Goal: Task Accomplishment & Management: Use online tool/utility

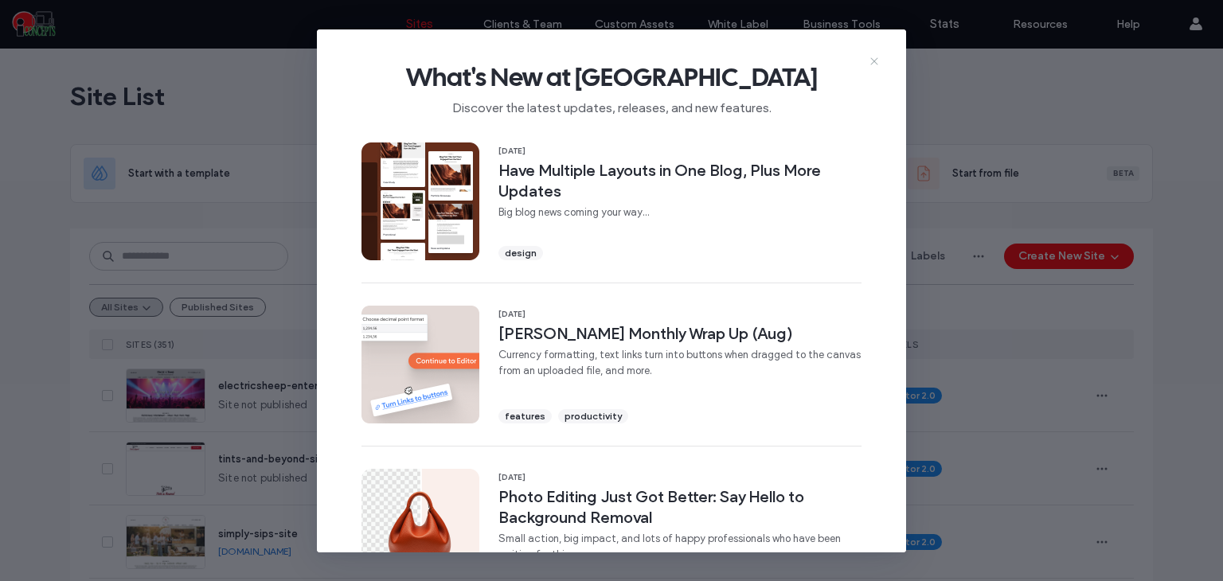
click at [873, 62] on icon at bounding box center [874, 61] width 13 height 13
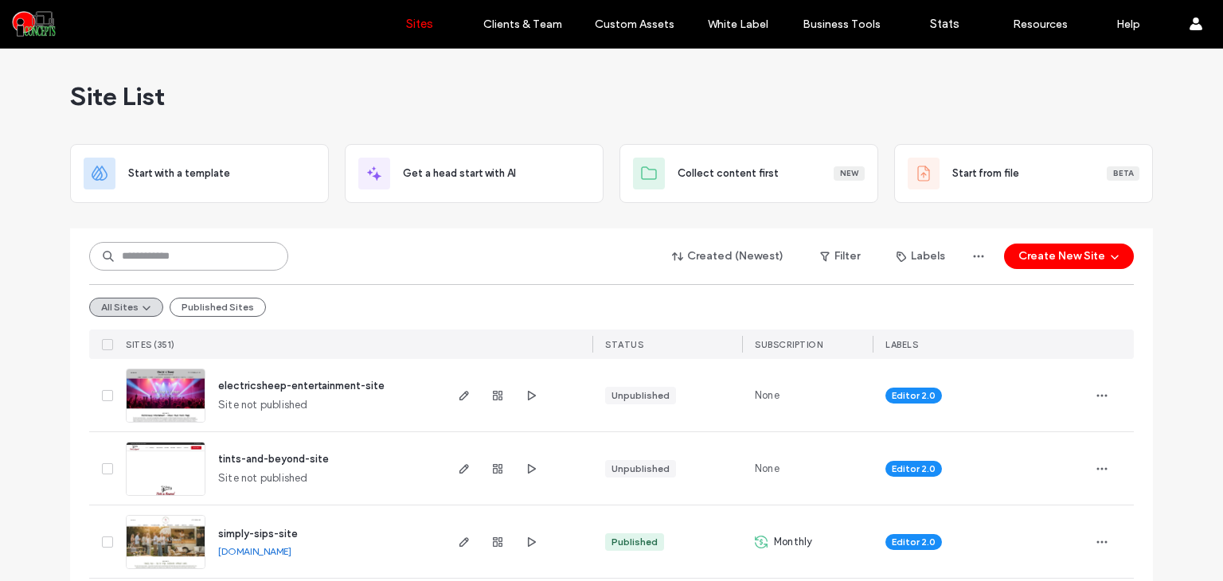
click at [199, 258] on input at bounding box center [188, 256] width 199 height 29
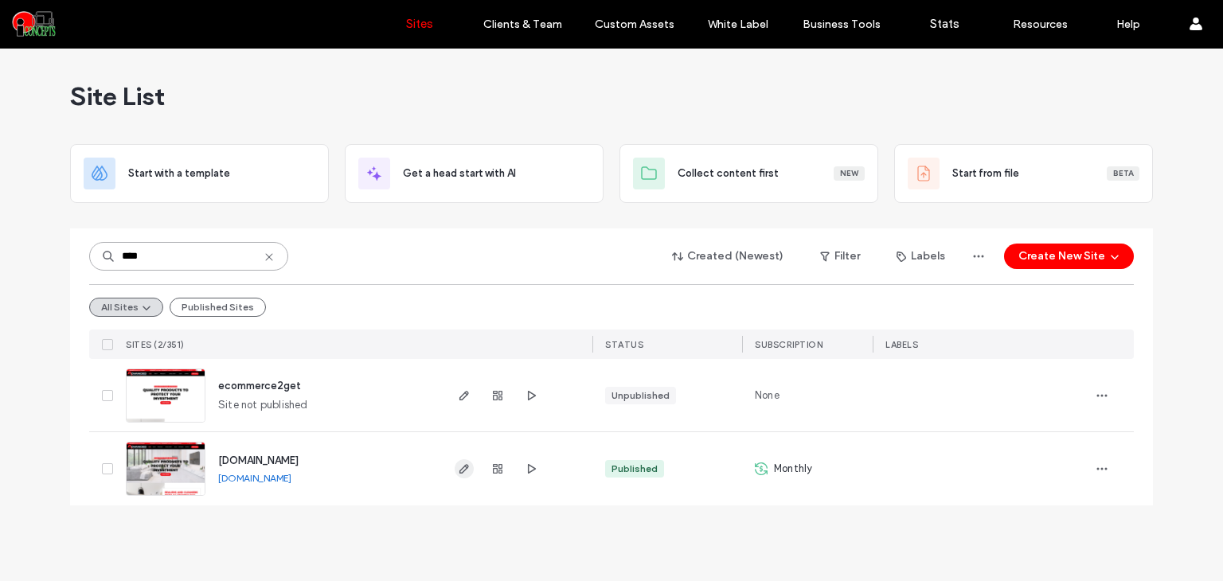
type input "****"
click at [463, 461] on span "button" at bounding box center [464, 468] width 19 height 19
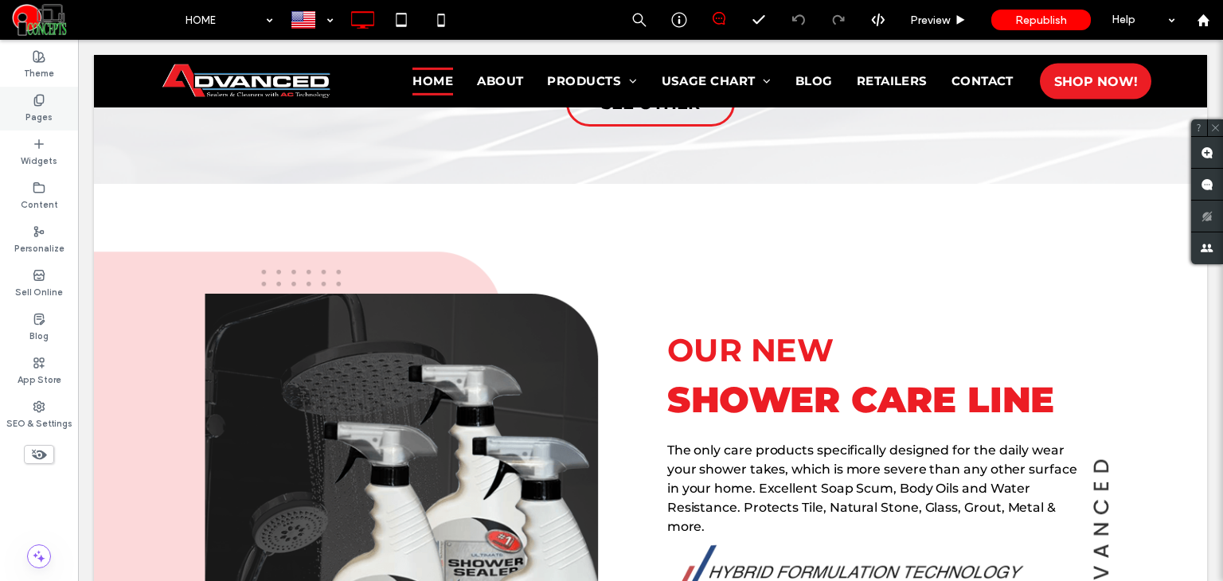
click at [19, 103] on div "Pages" at bounding box center [39, 109] width 78 height 44
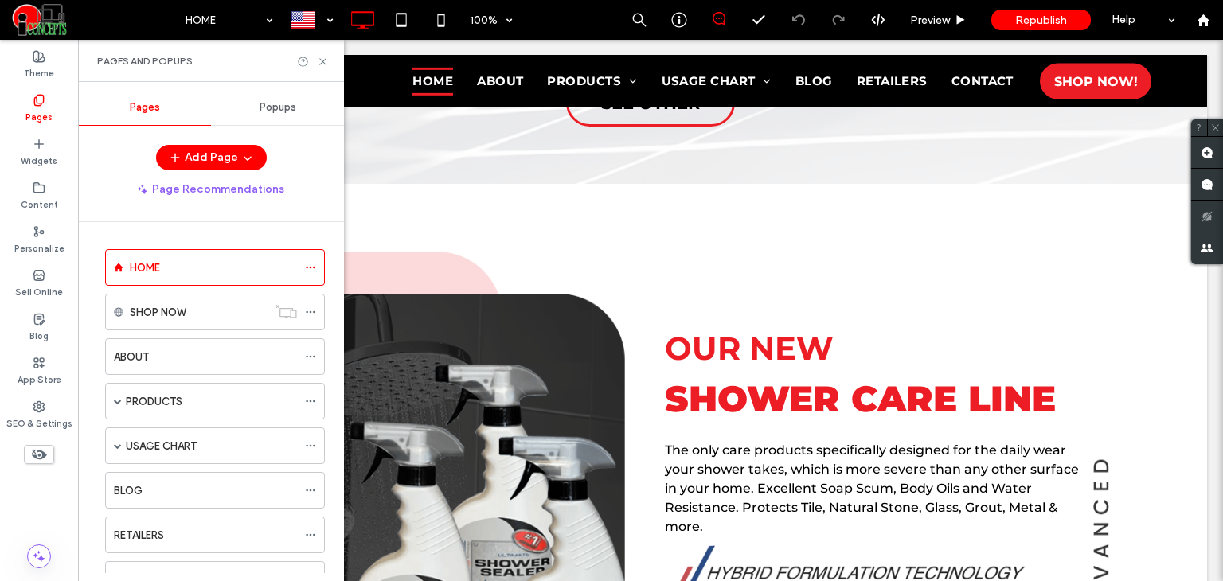
scroll to position [1963, 0]
click at [137, 395] on label "PRODUCTS" at bounding box center [154, 402] width 57 height 28
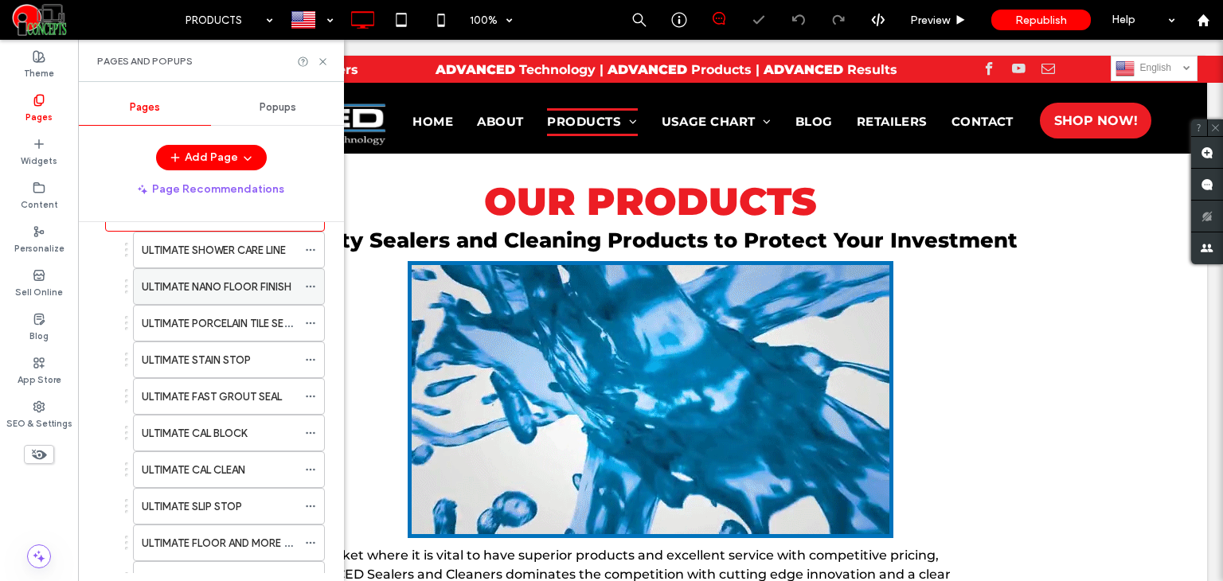
scroll to position [212, 0]
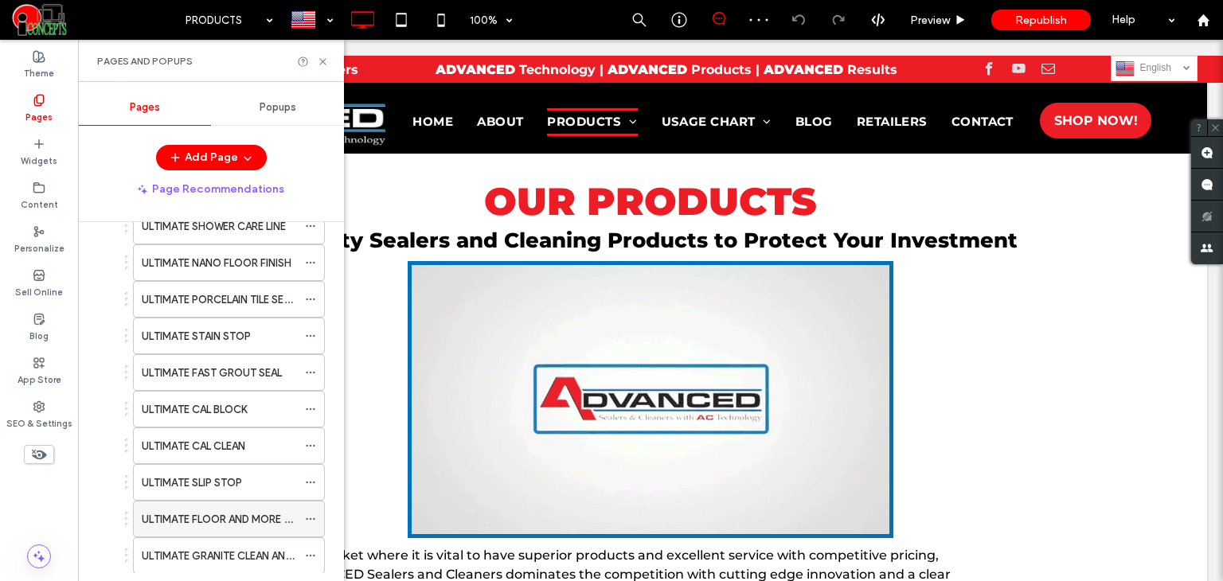
click at [213, 514] on label "ULTIMATE FLOOR AND MORE CLEANER" at bounding box center [234, 520] width 185 height 28
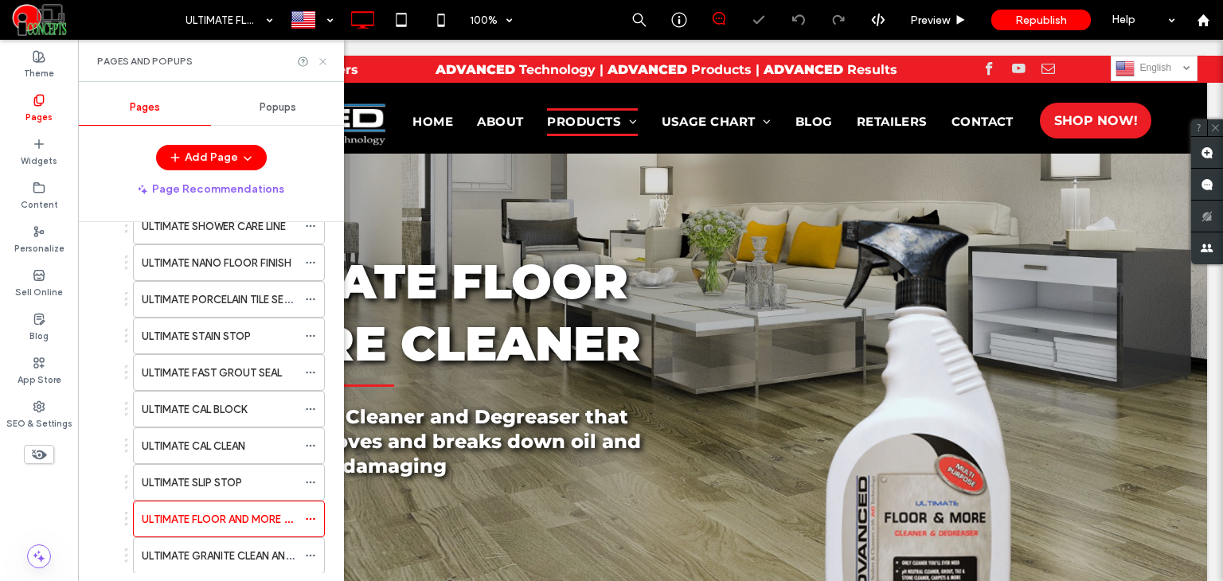
click at [322, 58] on icon at bounding box center [323, 62] width 12 height 12
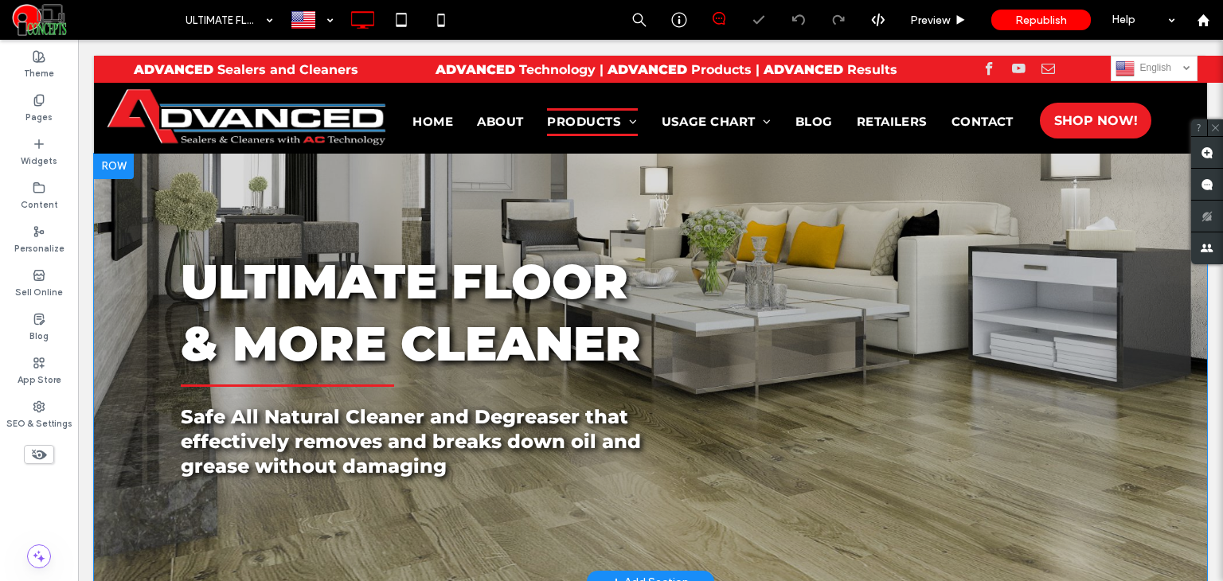
scroll to position [318, 0]
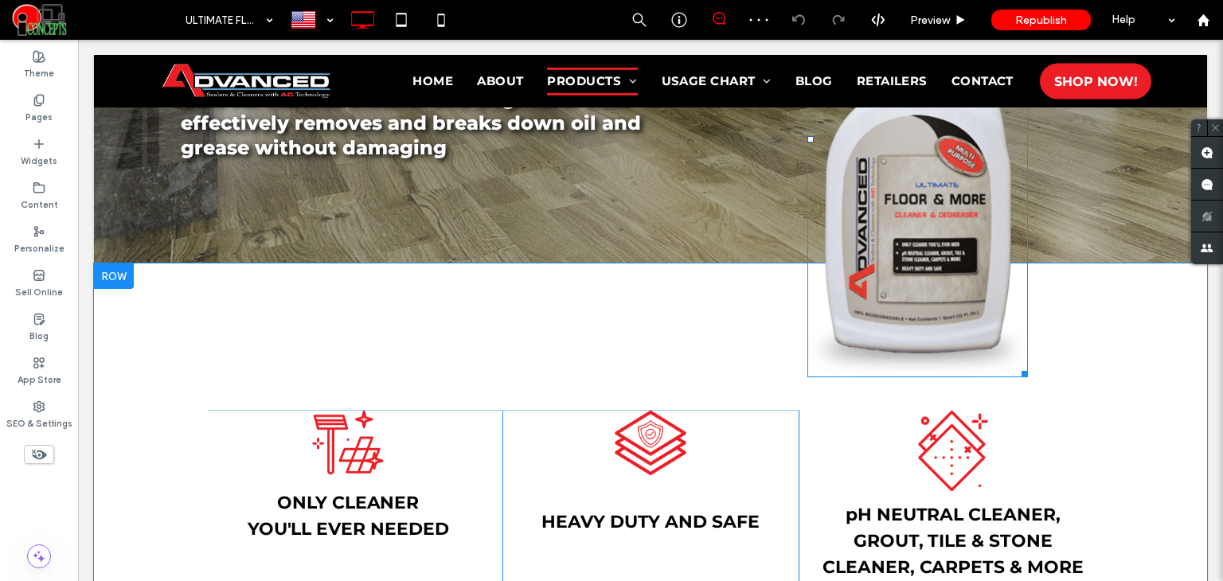
click at [917, 252] on img at bounding box center [917, 138] width 221 height 477
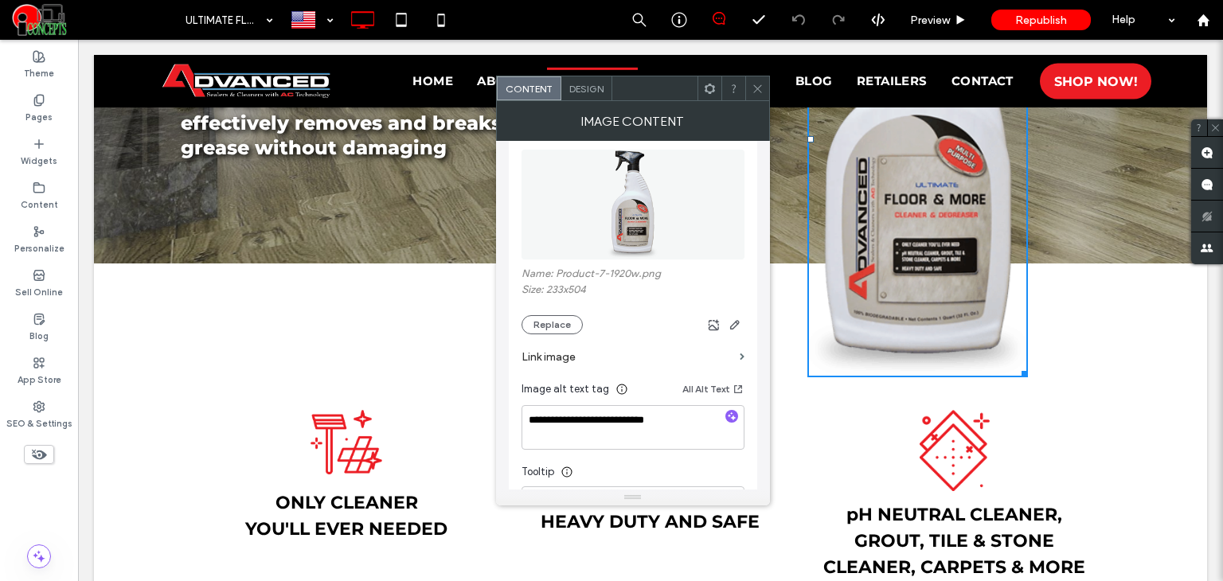
scroll to position [185, 0]
click at [554, 326] on button "Replace" at bounding box center [551, 327] width 61 height 19
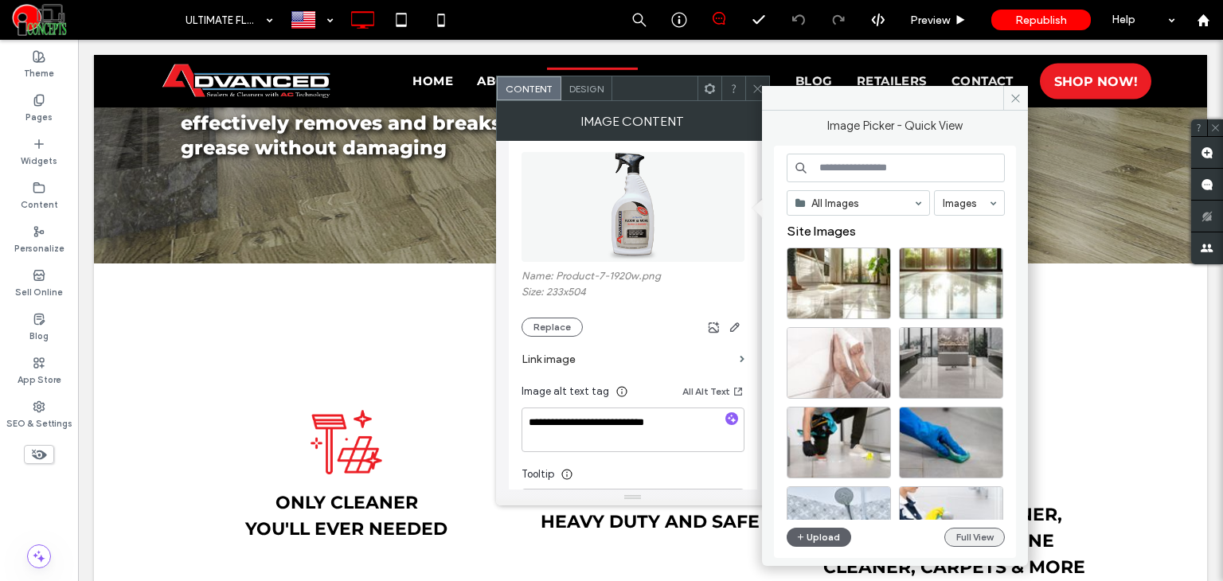
click at [978, 534] on button "Full View" at bounding box center [974, 537] width 61 height 19
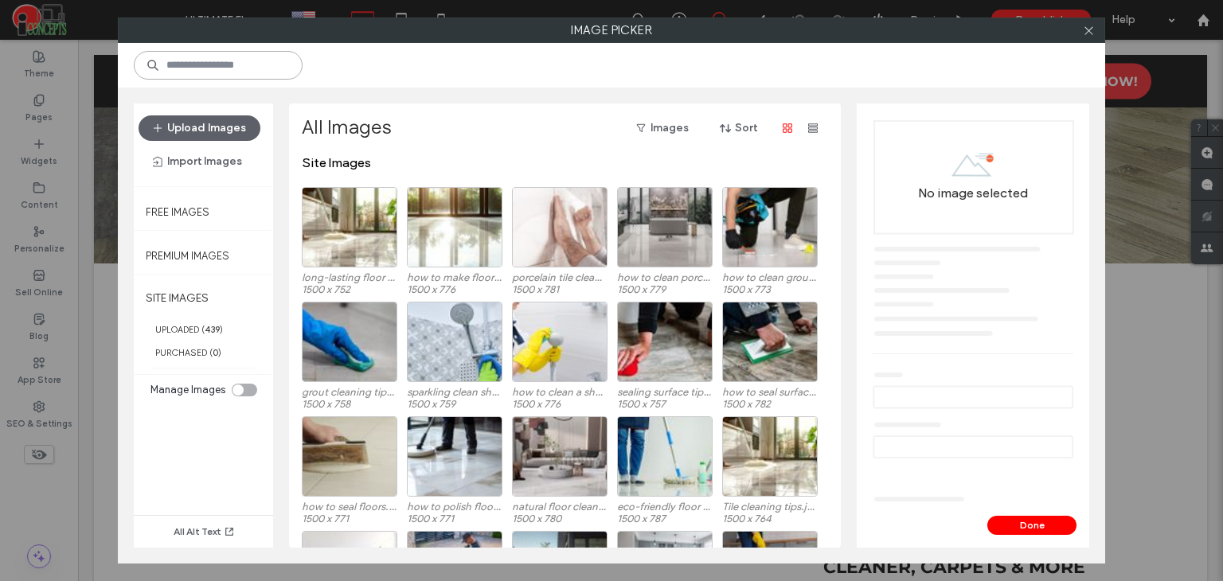
click at [264, 74] on input at bounding box center [218, 65] width 169 height 29
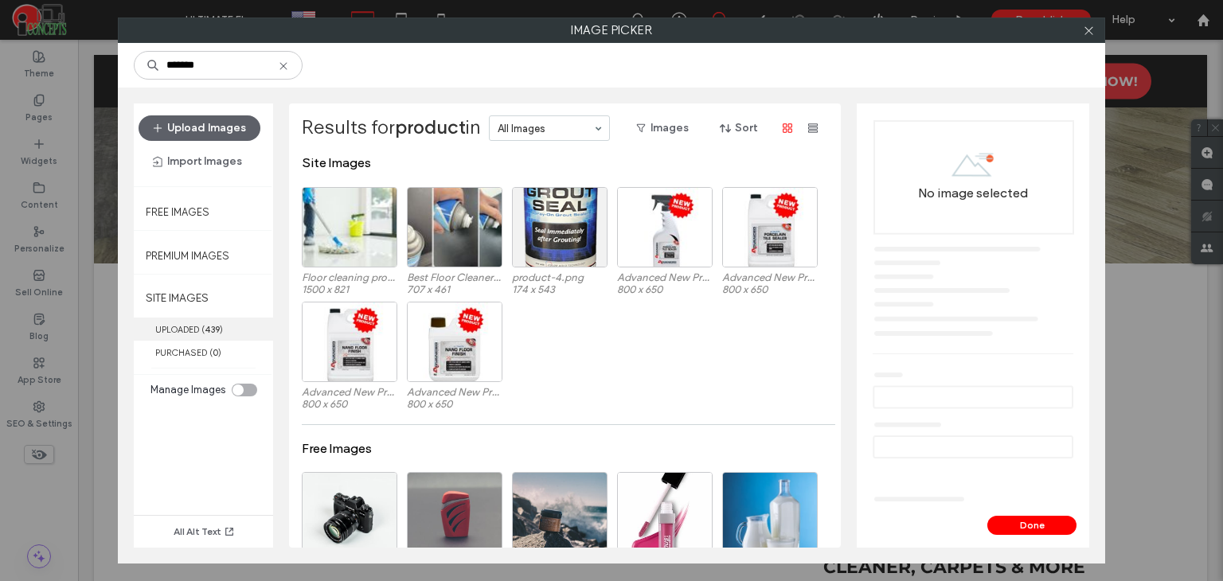
click at [214, 321] on label "UPLOADED ( 439 )" at bounding box center [203, 329] width 139 height 23
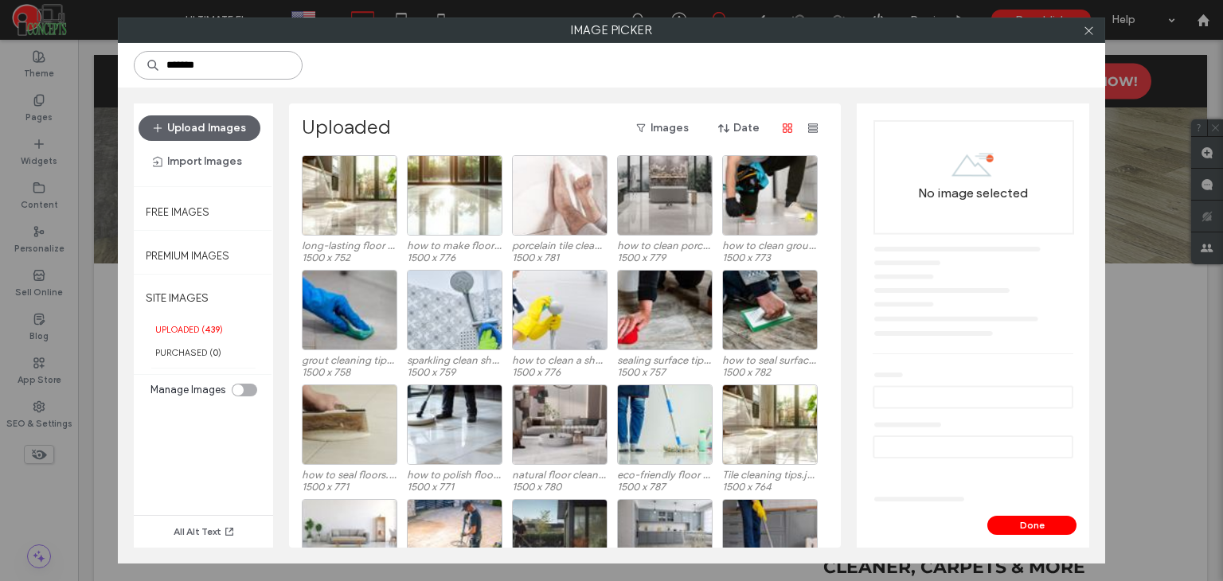
click at [225, 72] on input "*******" at bounding box center [218, 65] width 169 height 29
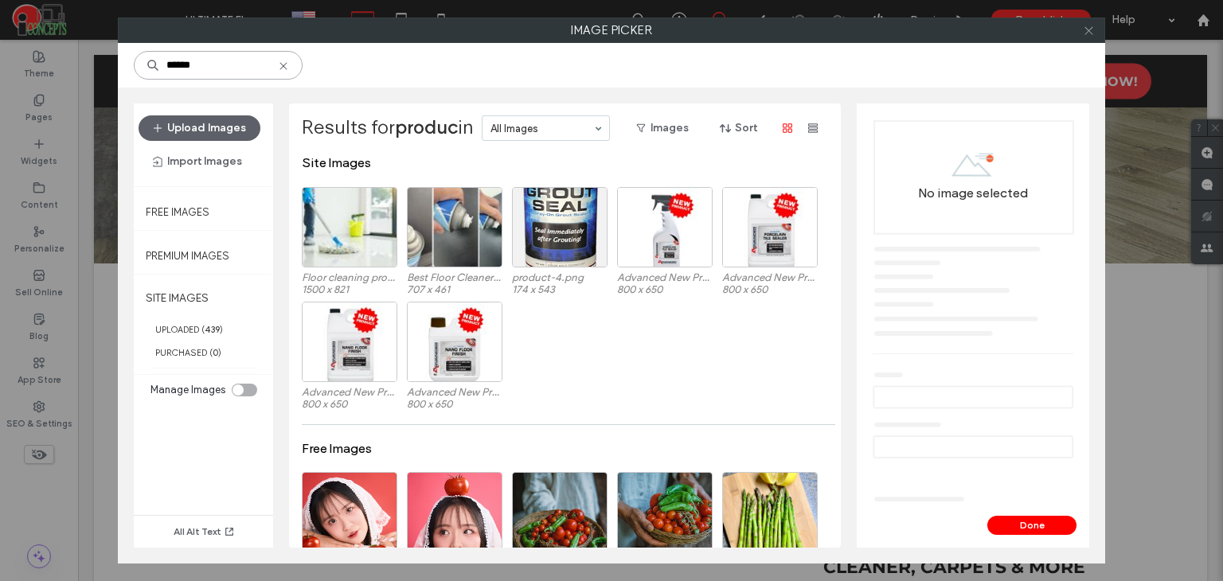
type input "******"
click at [1089, 33] on icon at bounding box center [1089, 31] width 12 height 12
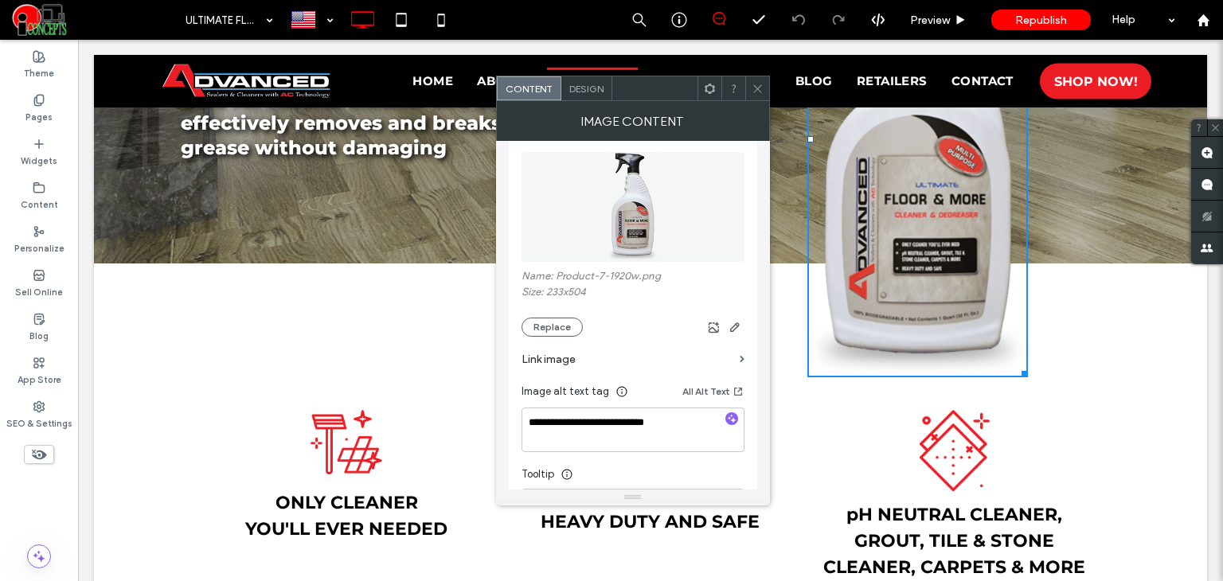
click at [664, 274] on label "Name: Product-7-1920w.png" at bounding box center [632, 278] width 223 height 16
drag, startPoint x: 557, startPoint y: 276, endPoint x: 573, endPoint y: 279, distance: 16.1
click at [587, 277] on label "Name: Product-7-1920w.png" at bounding box center [632, 278] width 223 height 16
click at [572, 279] on label "Name: Product-7-1920w.png" at bounding box center [632, 278] width 223 height 16
drag, startPoint x: 554, startPoint y: 275, endPoint x: 637, endPoint y: 275, distance: 82.8
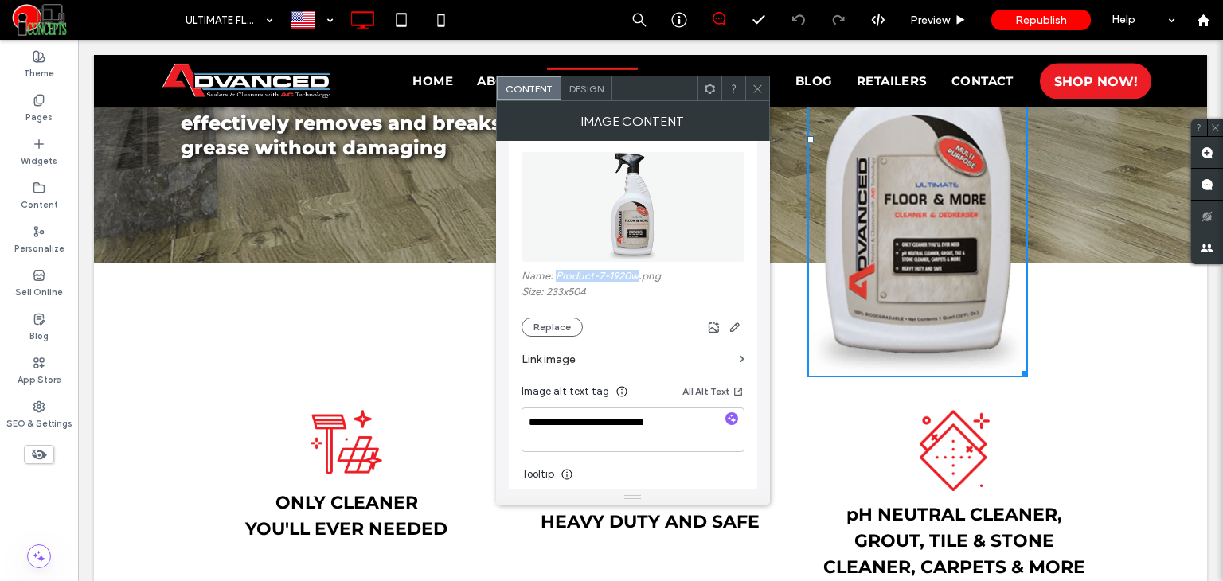
click at [637, 275] on label "Name: Product-7-1920w.png" at bounding box center [632, 278] width 223 height 16
copy label "Product-7-1920w"
click at [538, 335] on button "Replace" at bounding box center [551, 327] width 61 height 19
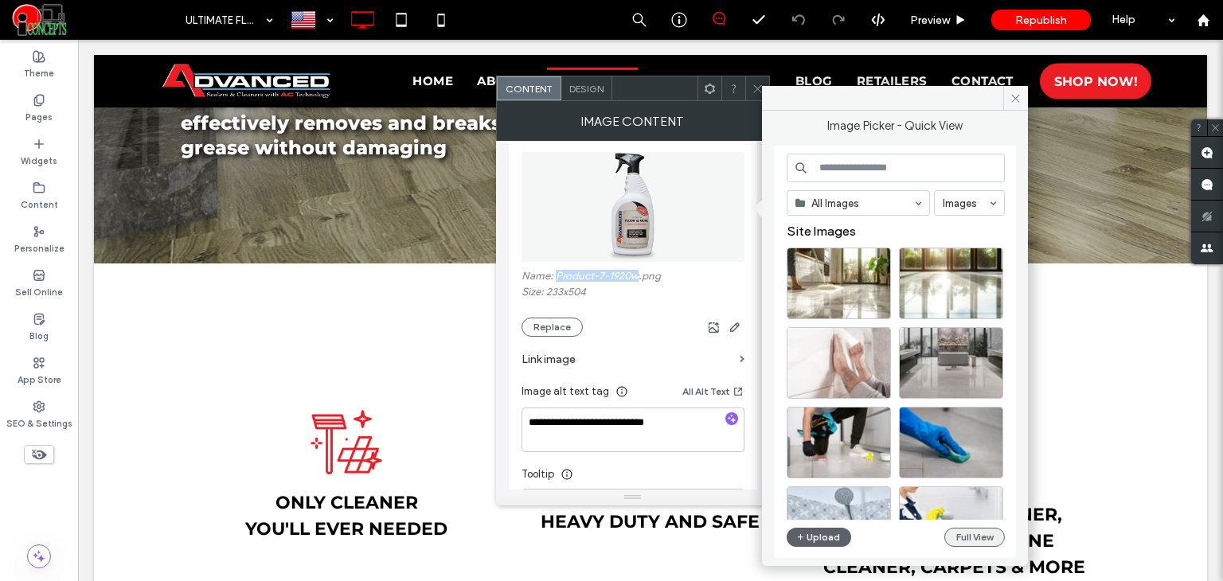
click at [970, 535] on button "Full View" at bounding box center [974, 537] width 61 height 19
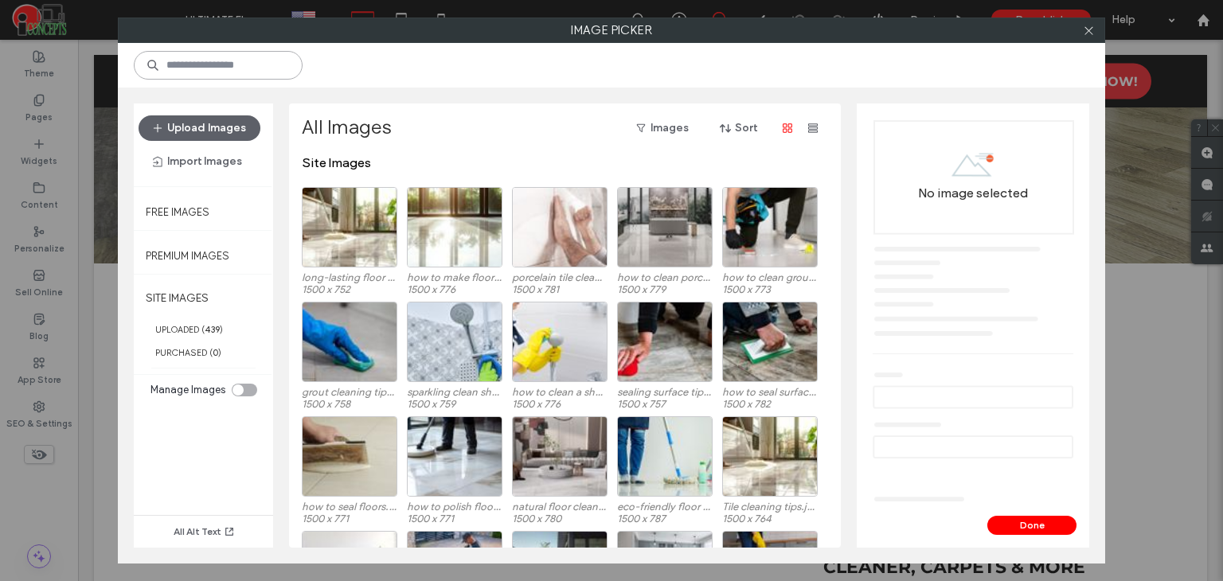
click at [227, 72] on input at bounding box center [218, 65] width 169 height 29
paste input "**********"
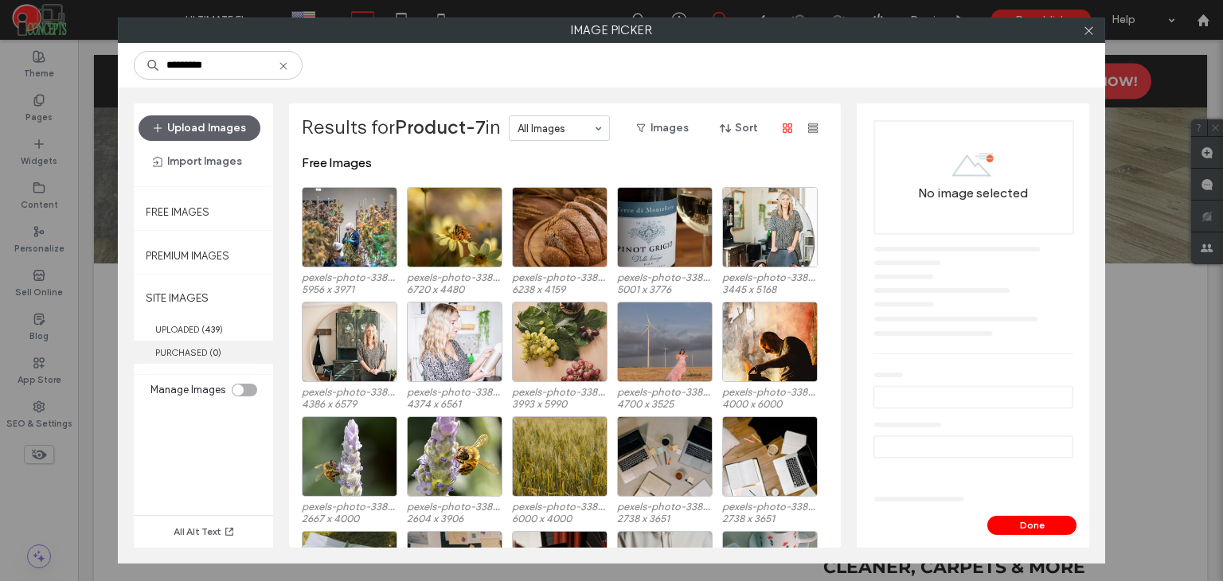
click at [187, 341] on label "PURCHASED ( 0 )" at bounding box center [203, 352] width 139 height 23
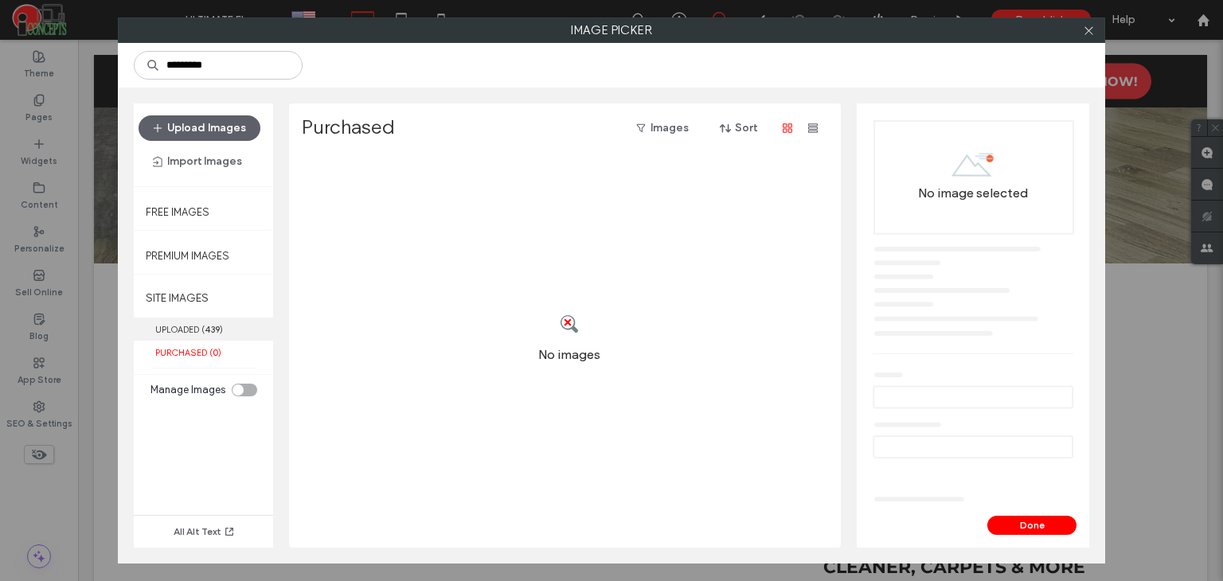
click at [188, 325] on label "UPLOADED ( 439 )" at bounding box center [203, 329] width 139 height 23
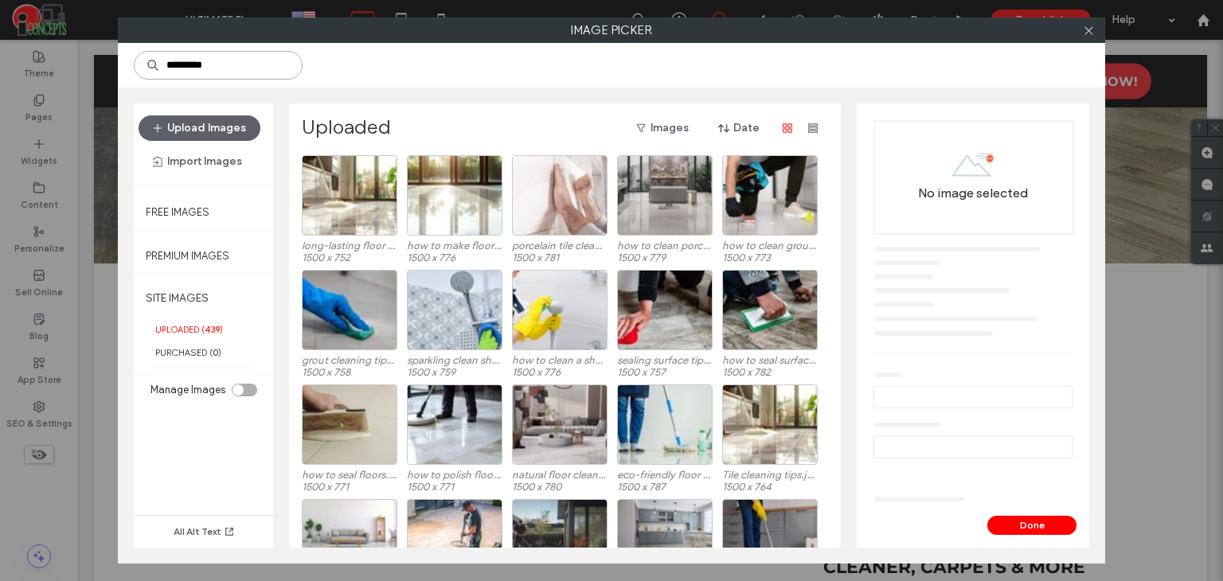
click at [209, 68] on input "*********" at bounding box center [218, 65] width 169 height 29
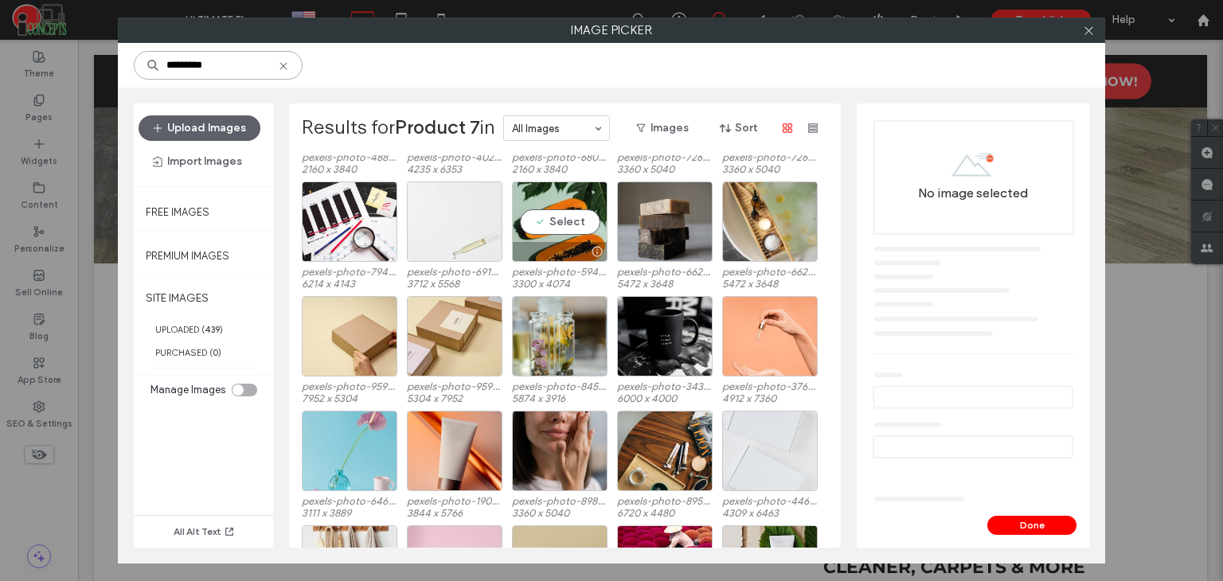
scroll to position [2348, 0]
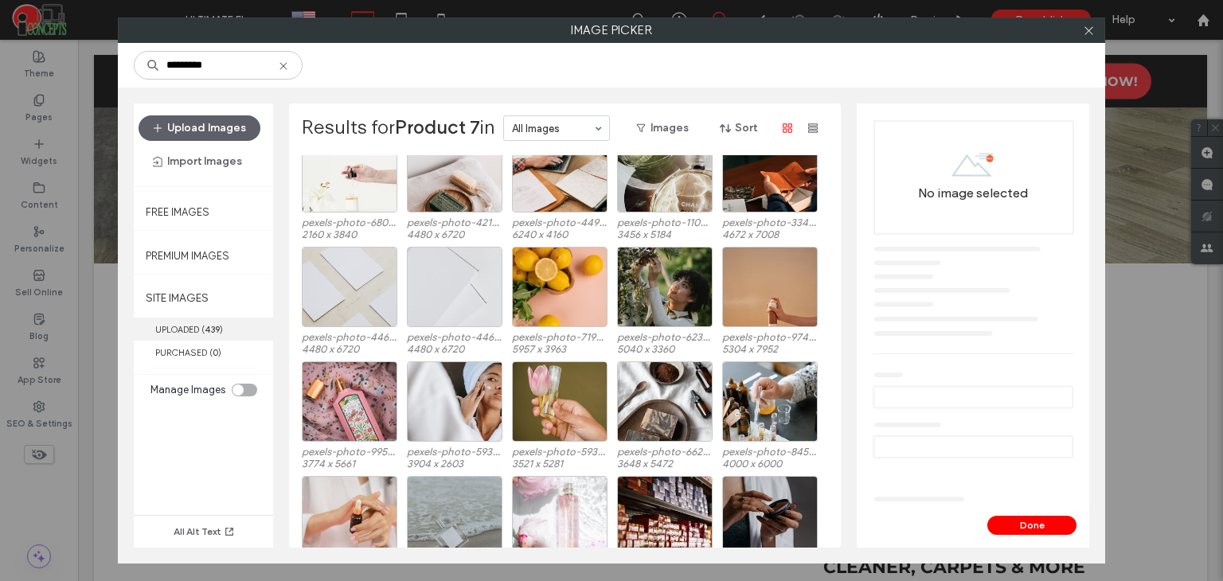
click at [205, 327] on span "( 439 )" at bounding box center [211, 329] width 21 height 11
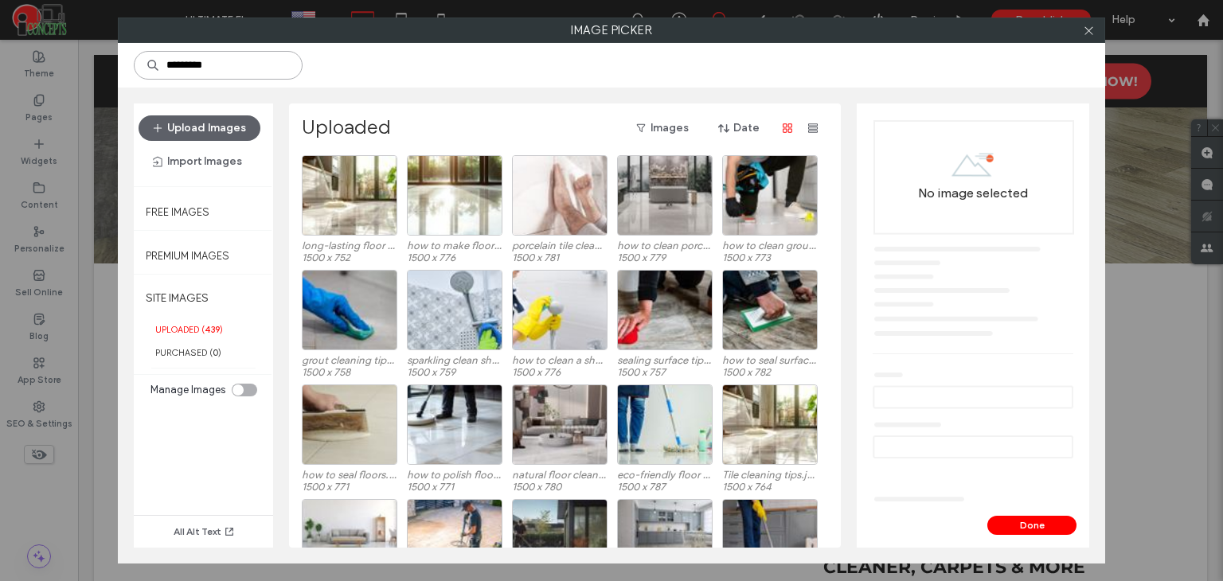
click at [240, 74] on input "*********" at bounding box center [218, 65] width 169 height 29
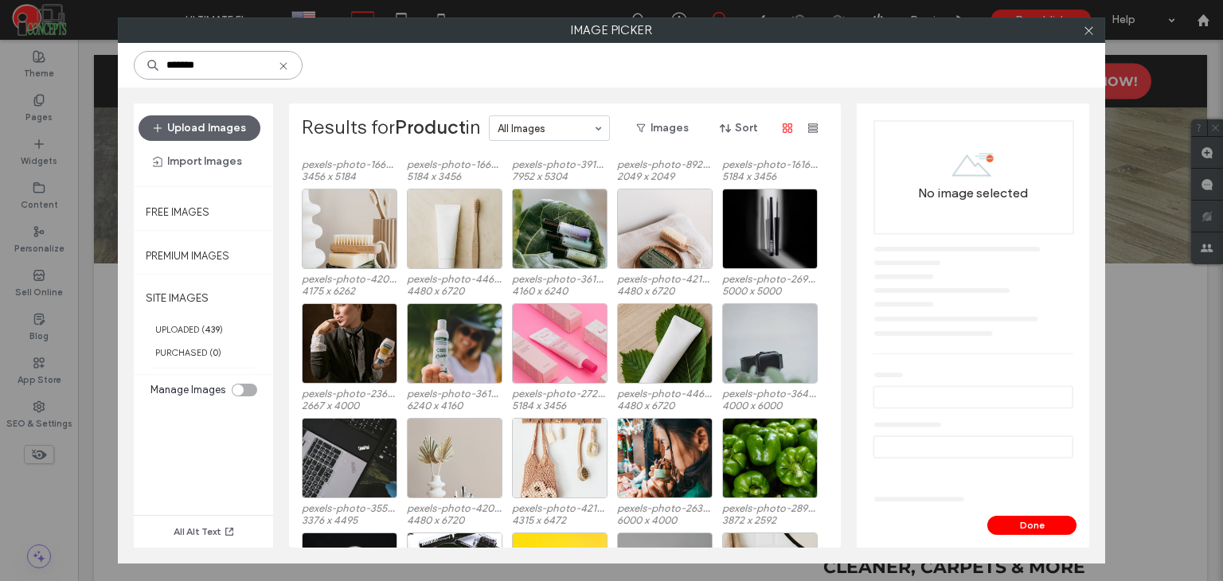
scroll to position [1430, 0]
type input "*******"
click at [1083, 32] on icon at bounding box center [1089, 31] width 12 height 12
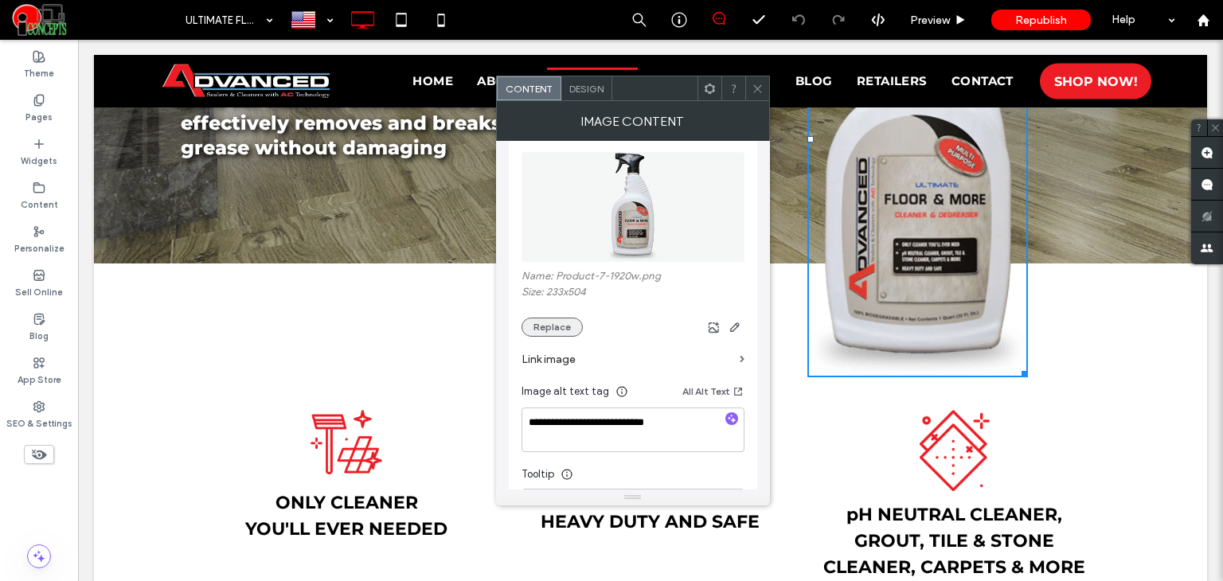
click at [534, 330] on button "Replace" at bounding box center [551, 327] width 61 height 19
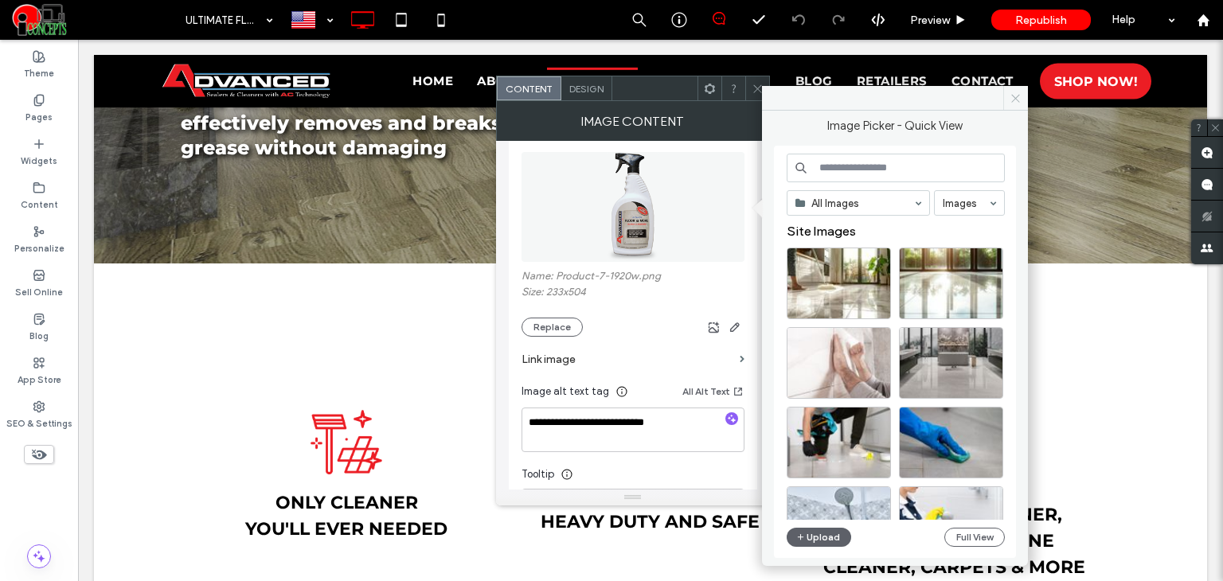
click at [1013, 105] on span at bounding box center [1015, 98] width 25 height 24
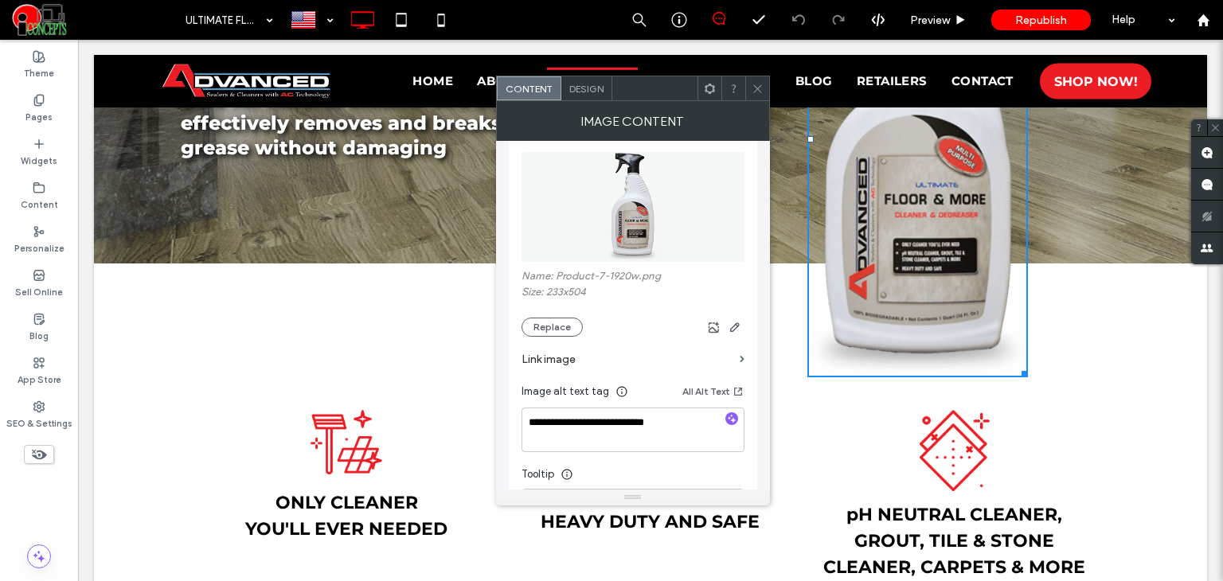
click at [758, 101] on div "Image Content" at bounding box center [633, 121] width 274 height 40
drag, startPoint x: 748, startPoint y: 84, endPoint x: 678, endPoint y: 28, distance: 90.1
click at [748, 84] on div at bounding box center [757, 88] width 24 height 24
